Goal: Information Seeking & Learning: Learn about a topic

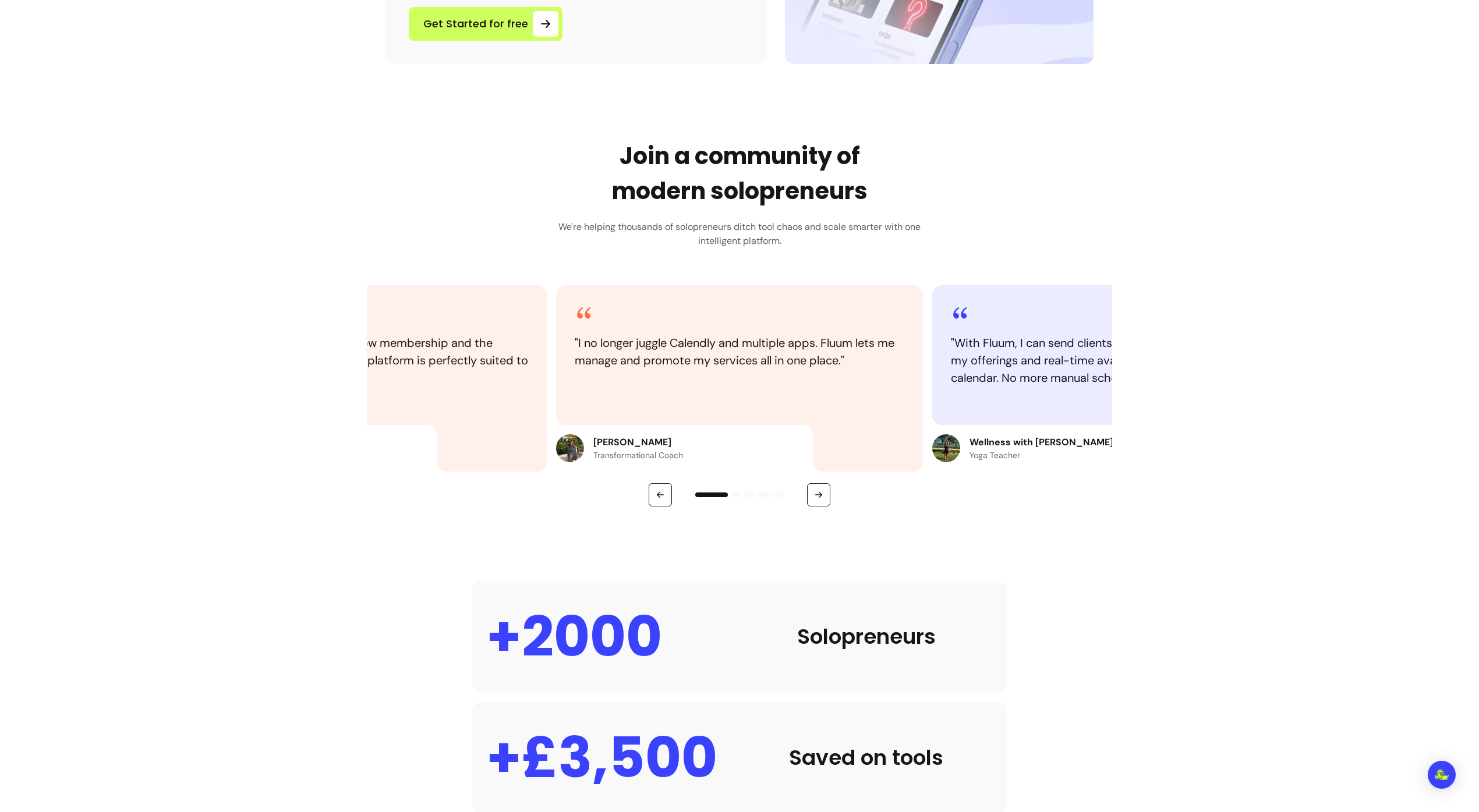
scroll to position [739, 0]
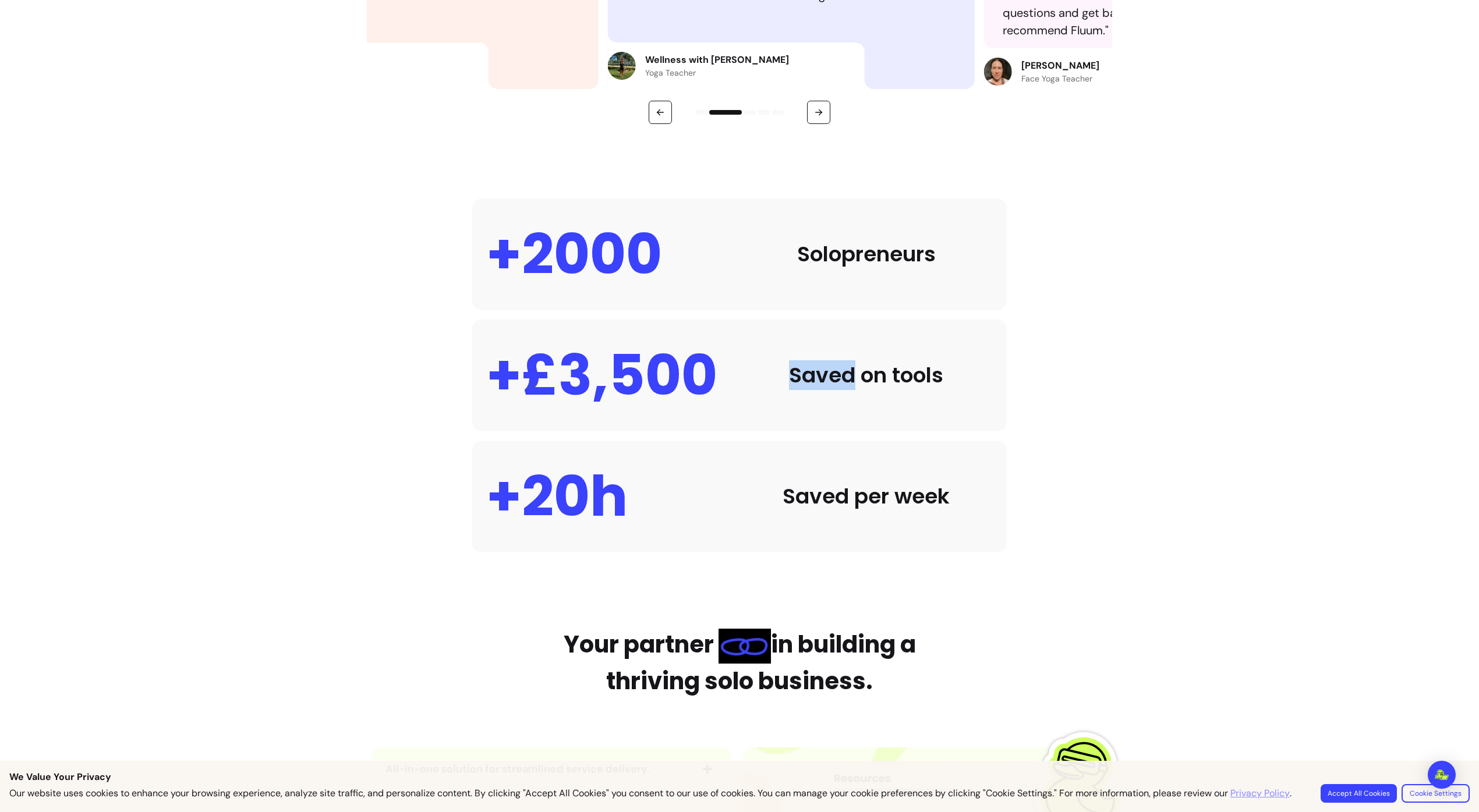
drag, startPoint x: 802, startPoint y: 373, endPoint x: 883, endPoint y: 377, distance: 81.1
click at [868, 377] on div "Saved on tools" at bounding box center [866, 376] width 253 height 23
click at [883, 377] on div "Saved on tools" at bounding box center [866, 376] width 253 height 23
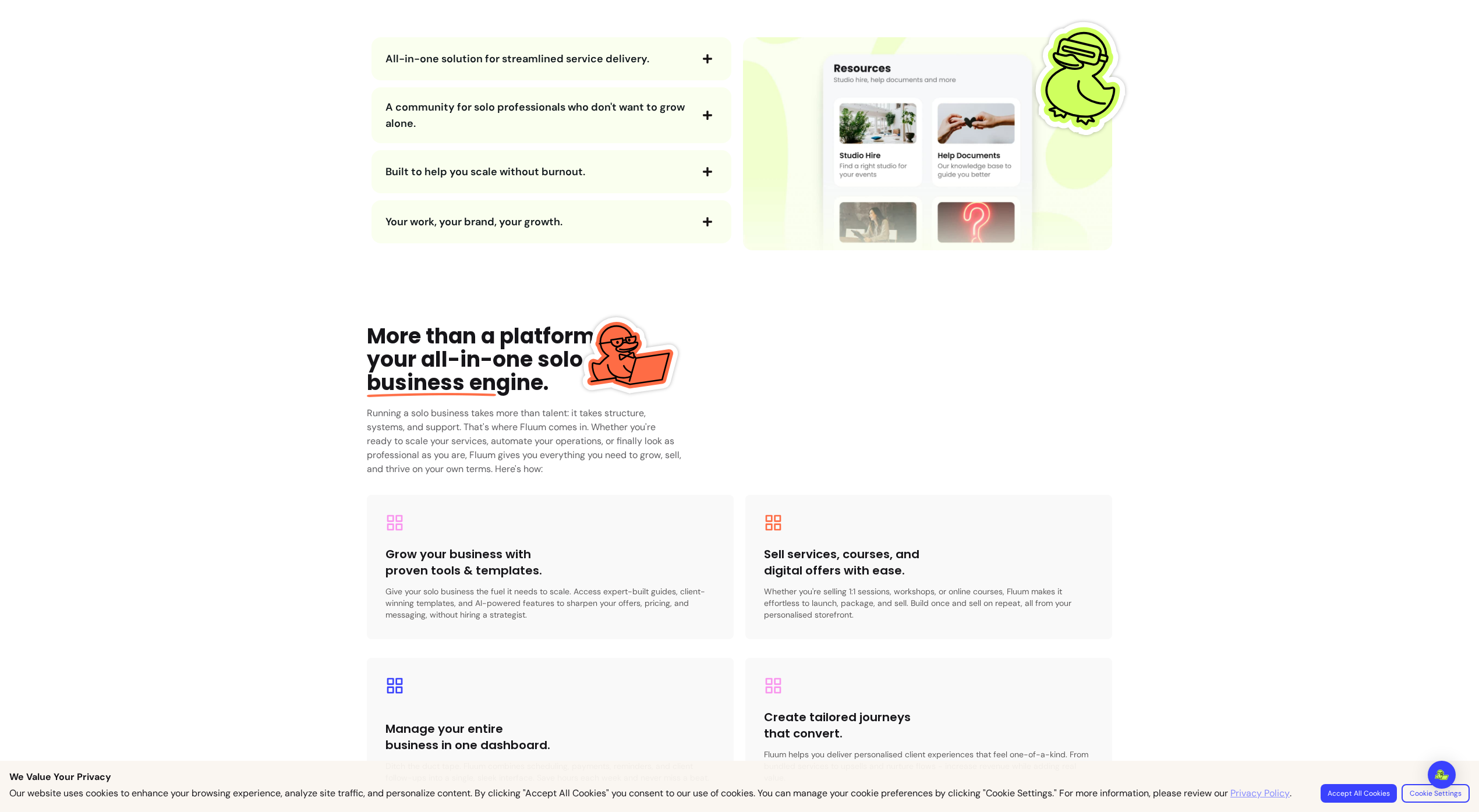
scroll to position [1708, 0]
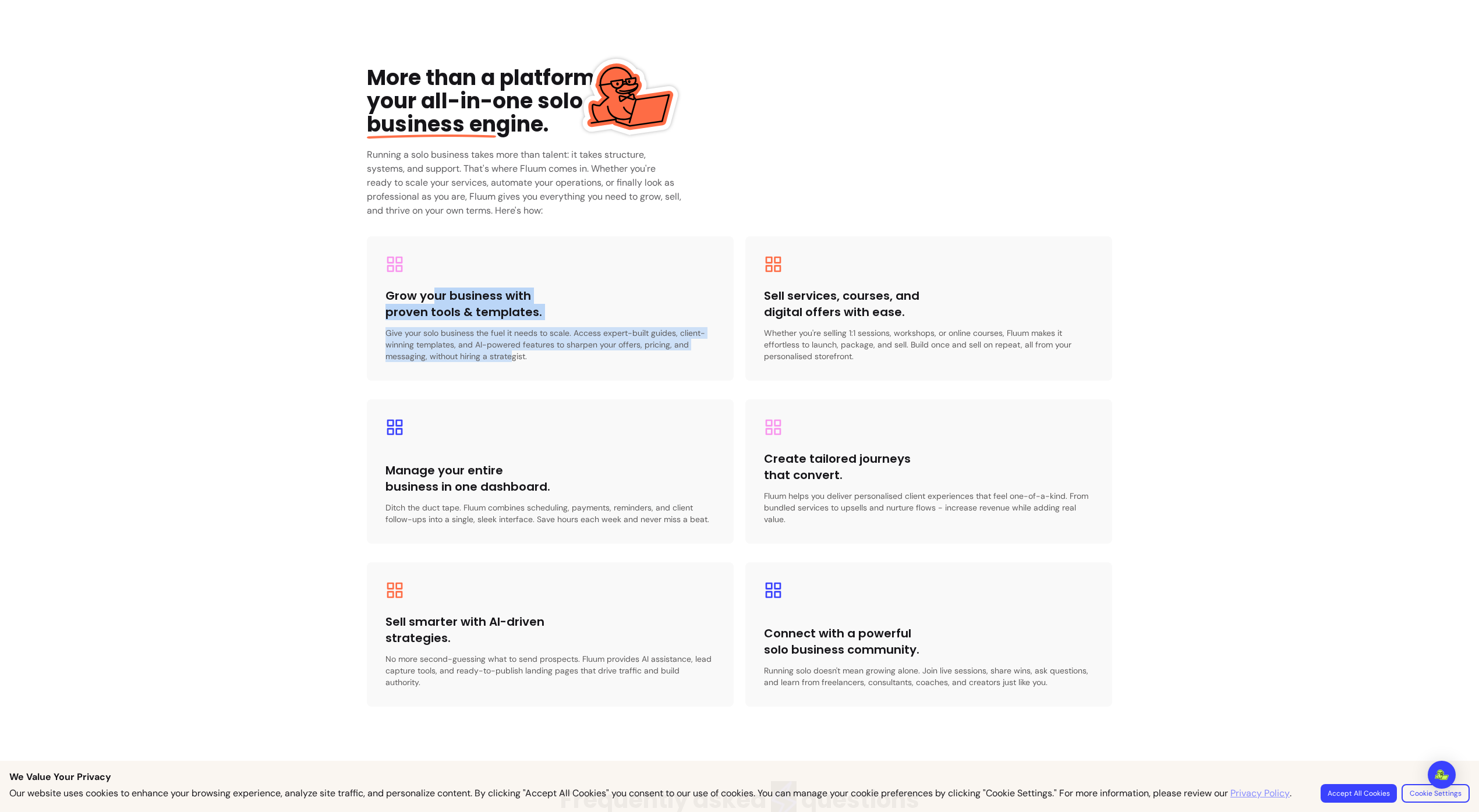
drag, startPoint x: 455, startPoint y: 318, endPoint x: 521, endPoint y: 370, distance: 84.0
click at [519, 369] on div "Grow your business with proven tools & templates. Give your solo business the f…" at bounding box center [550, 308] width 367 height 145
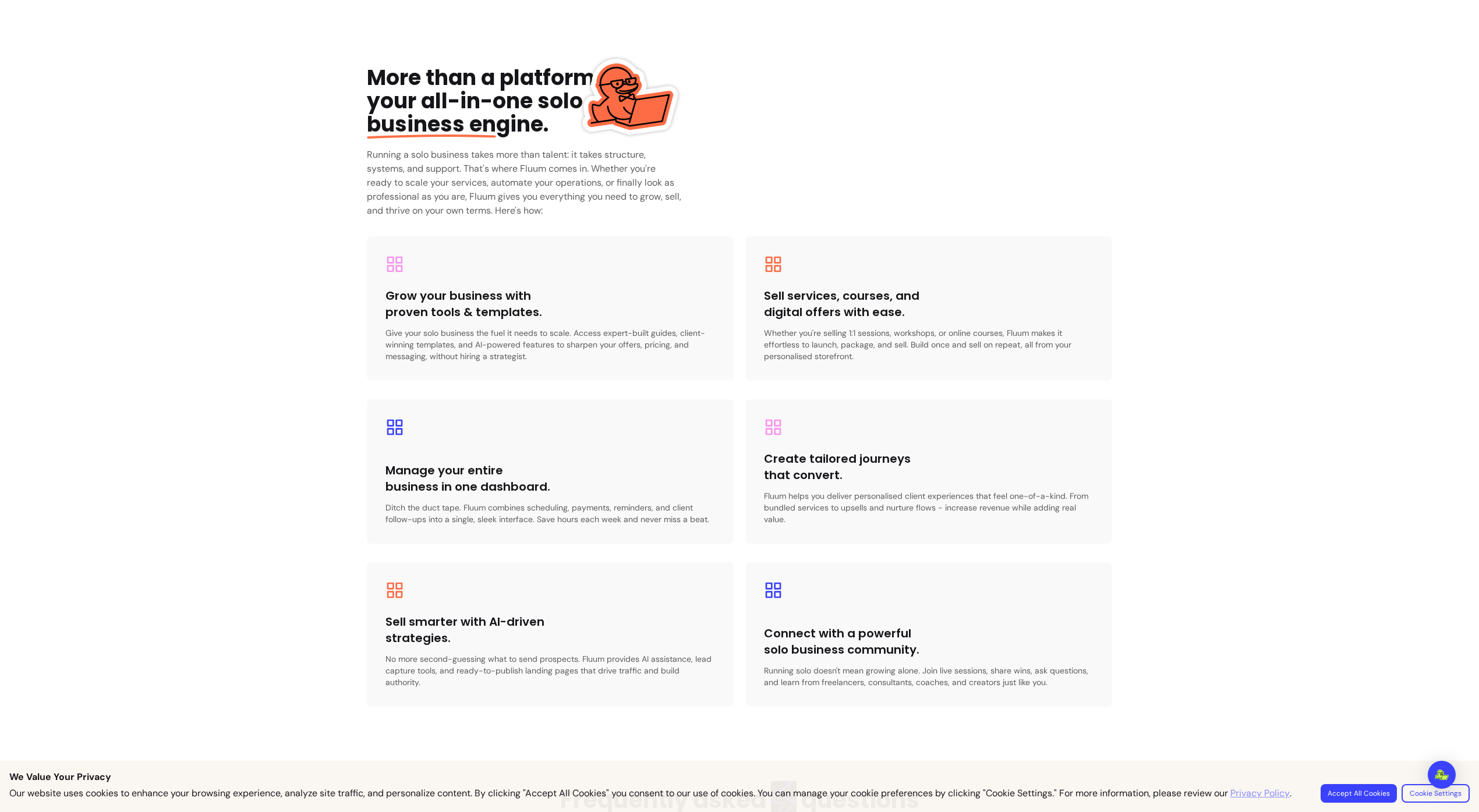
click at [522, 370] on div "Grow your business with proven tools & templates. Give your solo business the f…" at bounding box center [550, 308] width 367 height 145
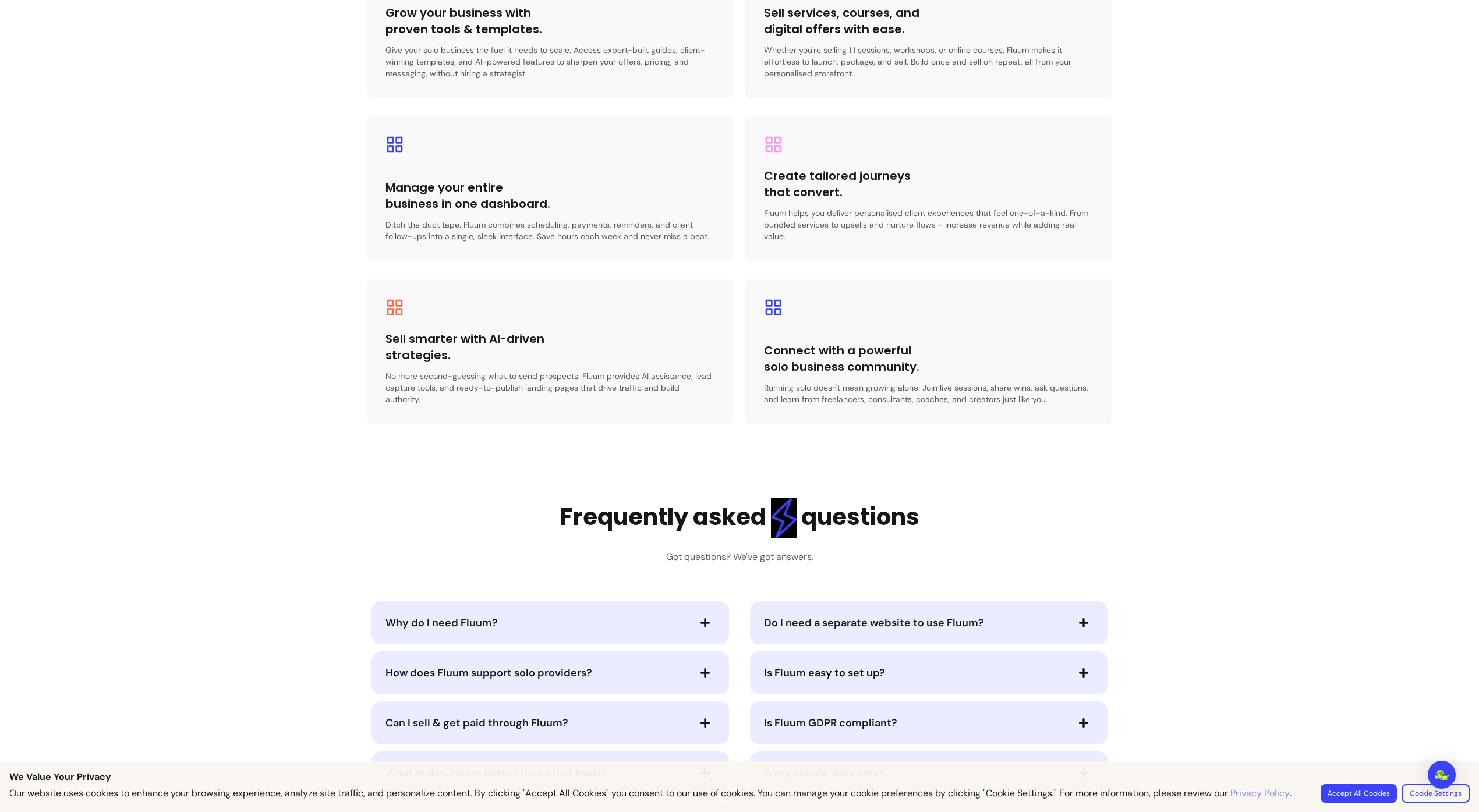
scroll to position [2280, 0]
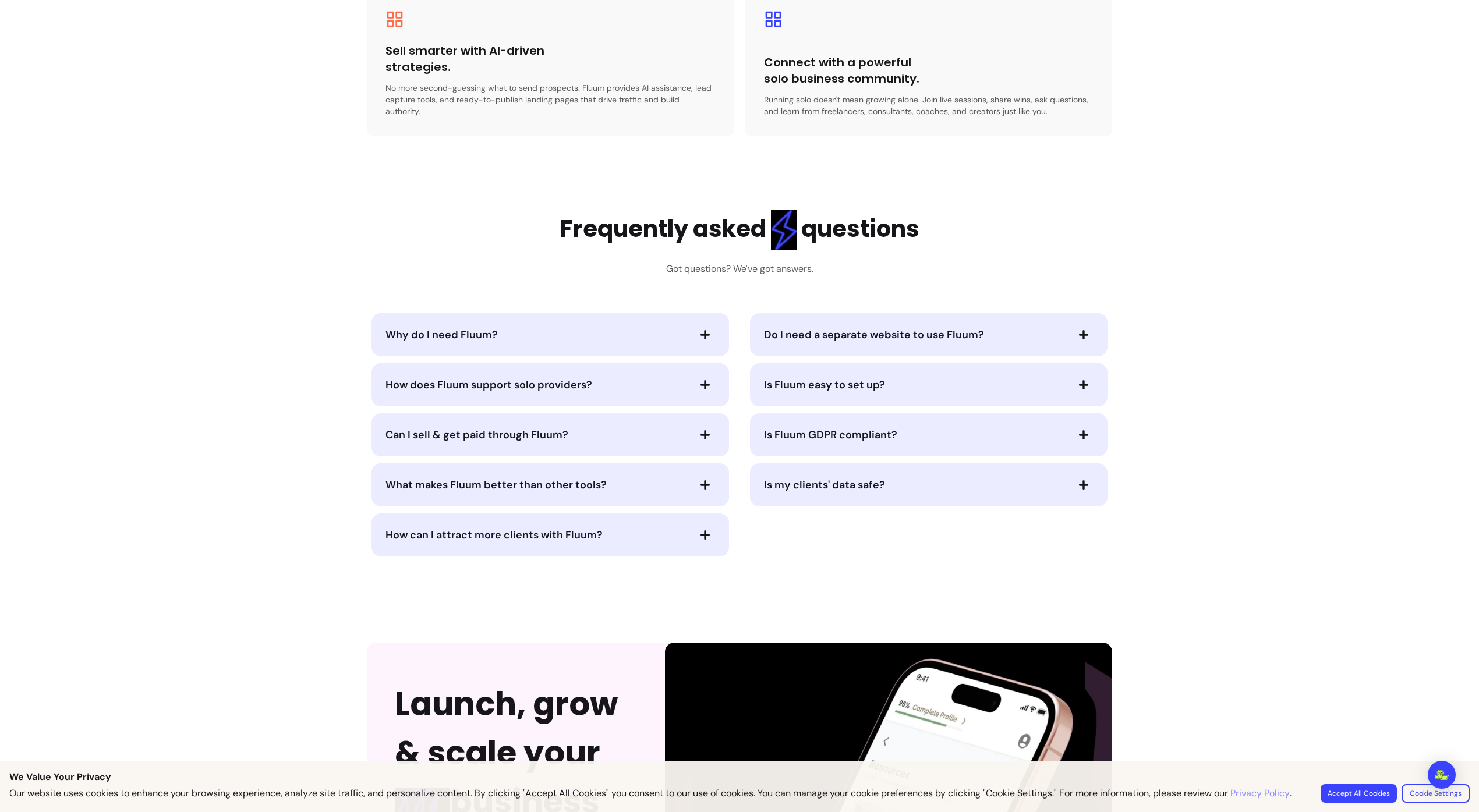
click at [482, 328] on span "Why do I need Fluum?" at bounding box center [442, 334] width 113 height 14
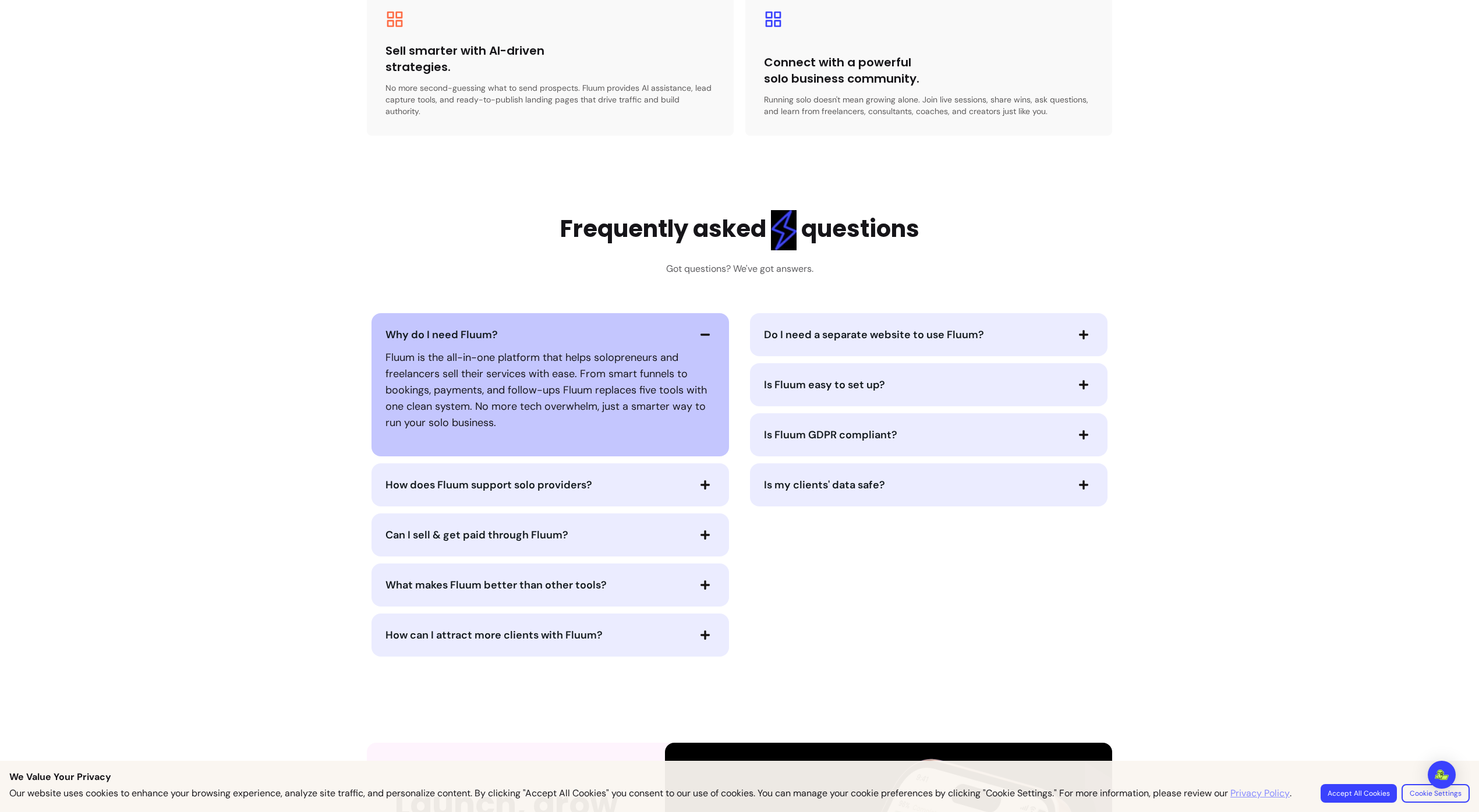
drag, startPoint x: 441, startPoint y: 349, endPoint x: 590, endPoint y: 422, distance: 165.9
click at [596, 422] on div "Fluum is the all-in-one platform that helps solopreneurs and freelancers sell t…" at bounding box center [550, 390] width 330 height 91
drag, startPoint x: 571, startPoint y: 421, endPoint x: 614, endPoint y: 353, distance: 80.5
click at [615, 352] on div "Fluum is the all-in-one platform that helps solopreneurs and freelancers sell t…" at bounding box center [550, 390] width 330 height 91
click at [614, 353] on p "Fluum is the all-in-one platform that helps solopreneurs and freelancers sell t…" at bounding box center [550, 390] width 330 height 82
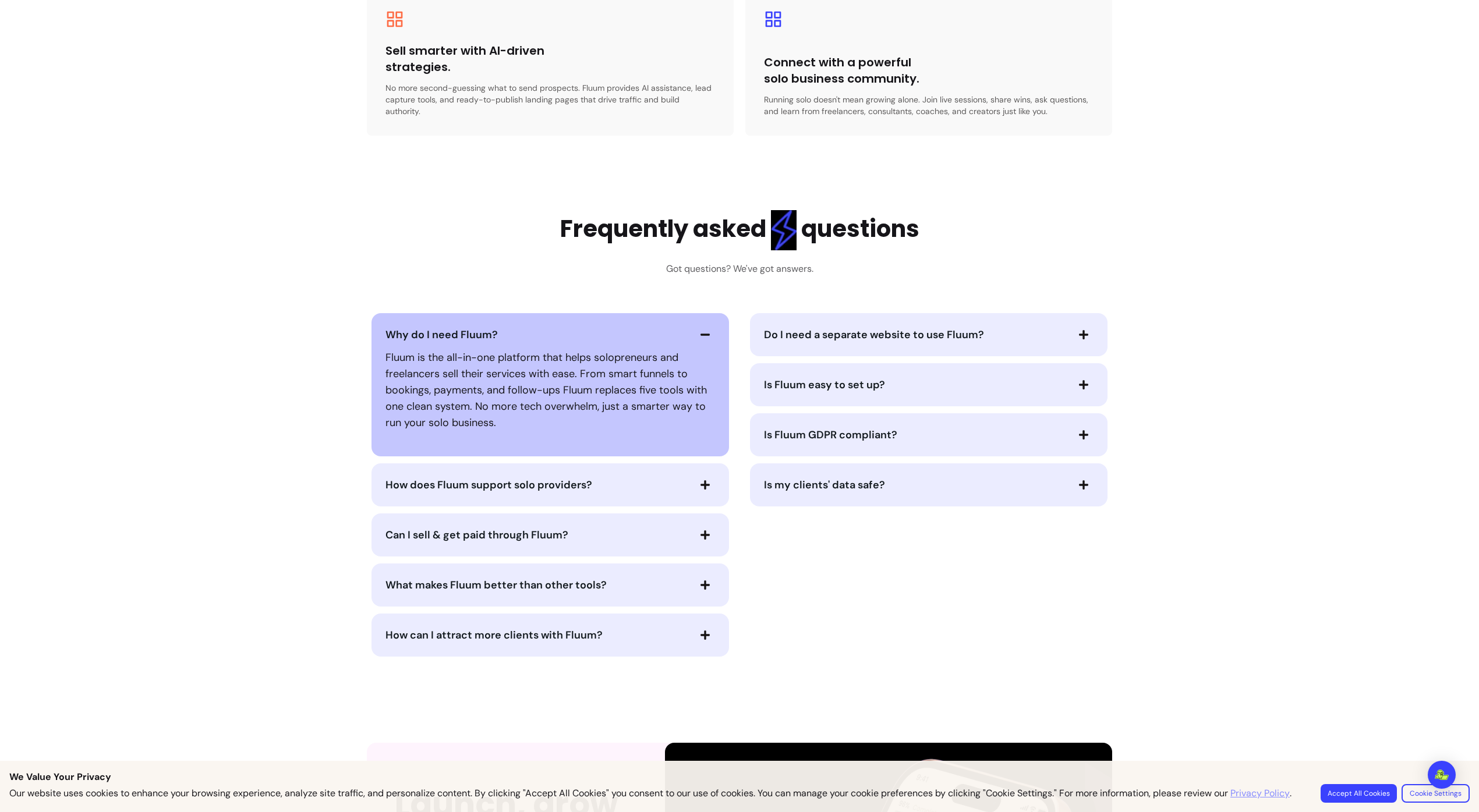
click at [700, 330] on icon "button" at bounding box center [706, 335] width 11 height 11
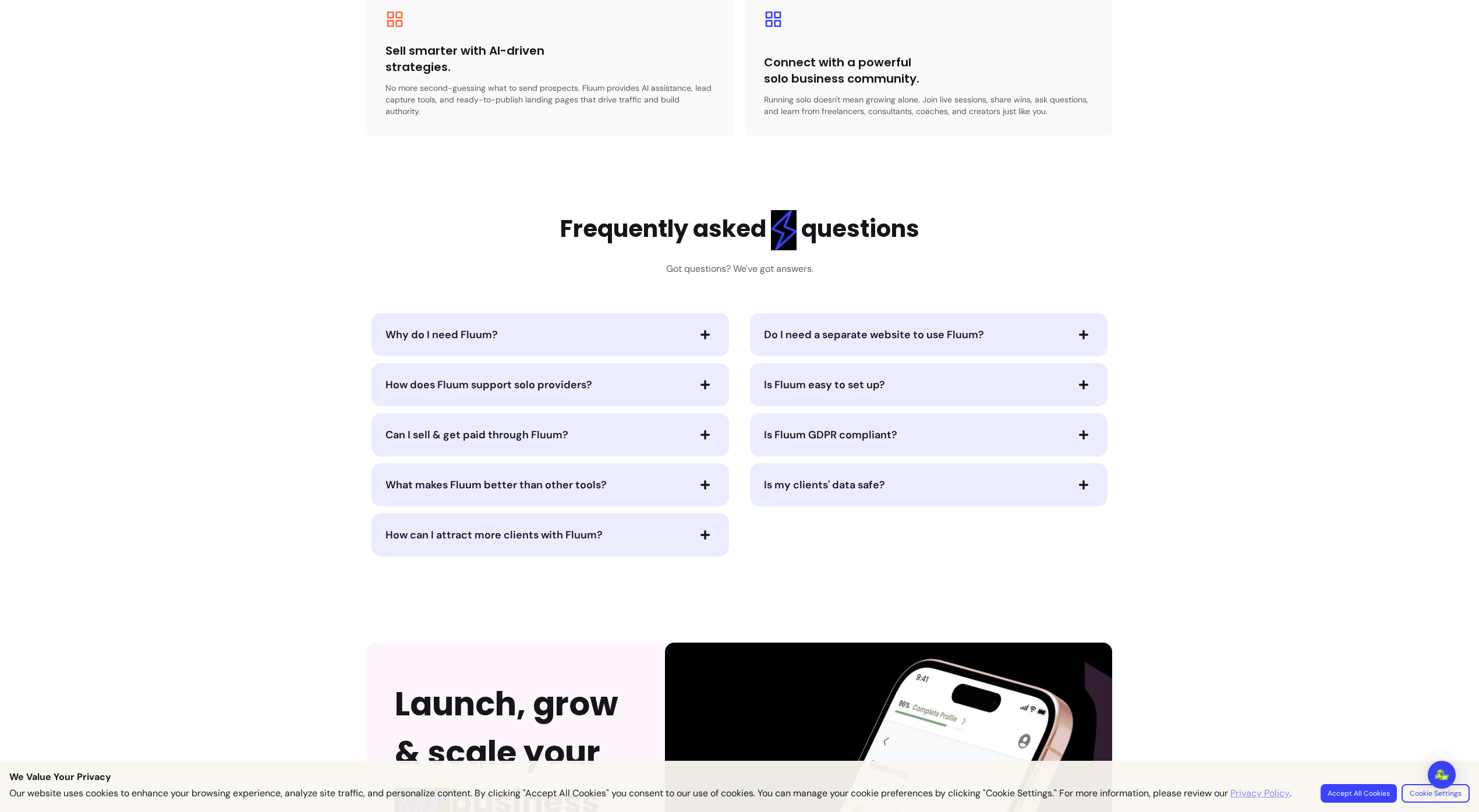
scroll to position [2691, 0]
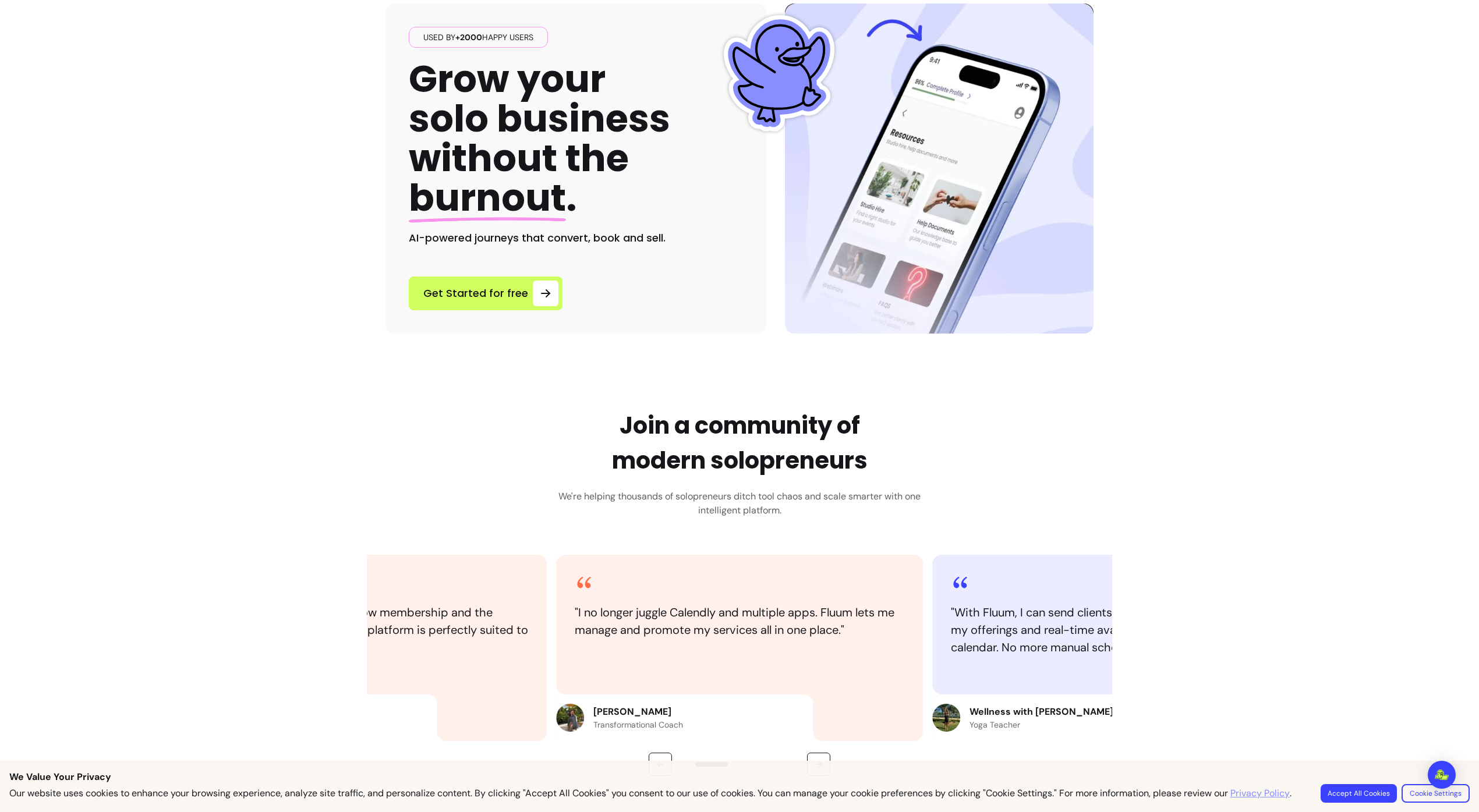
scroll to position [0, 0]
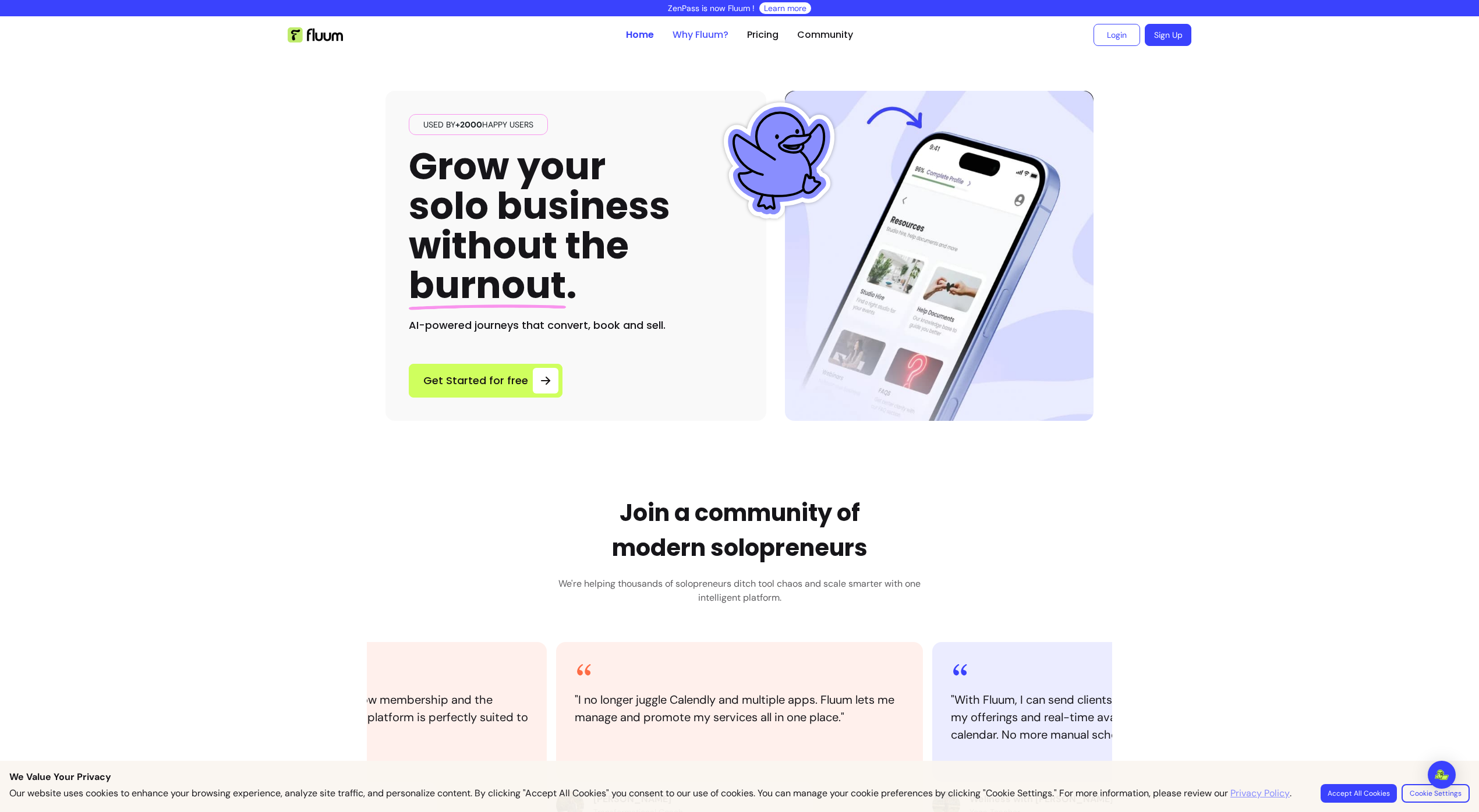
click at [703, 37] on link "Why Fluum?" at bounding box center [700, 35] width 56 height 14
